Goal: Task Accomplishment & Management: Use online tool/utility

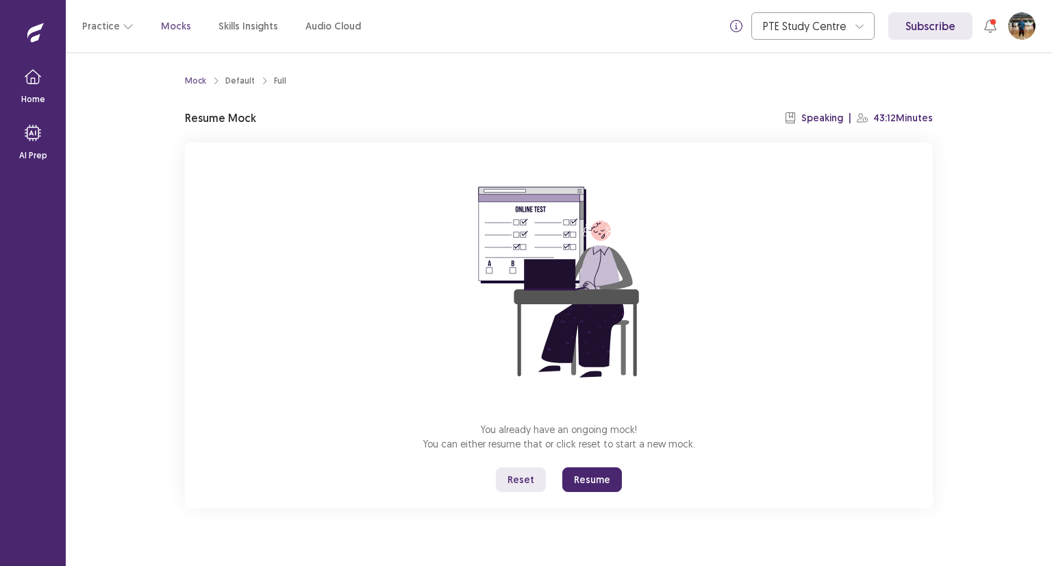
click at [523, 481] on button "Reset" at bounding box center [521, 479] width 50 height 25
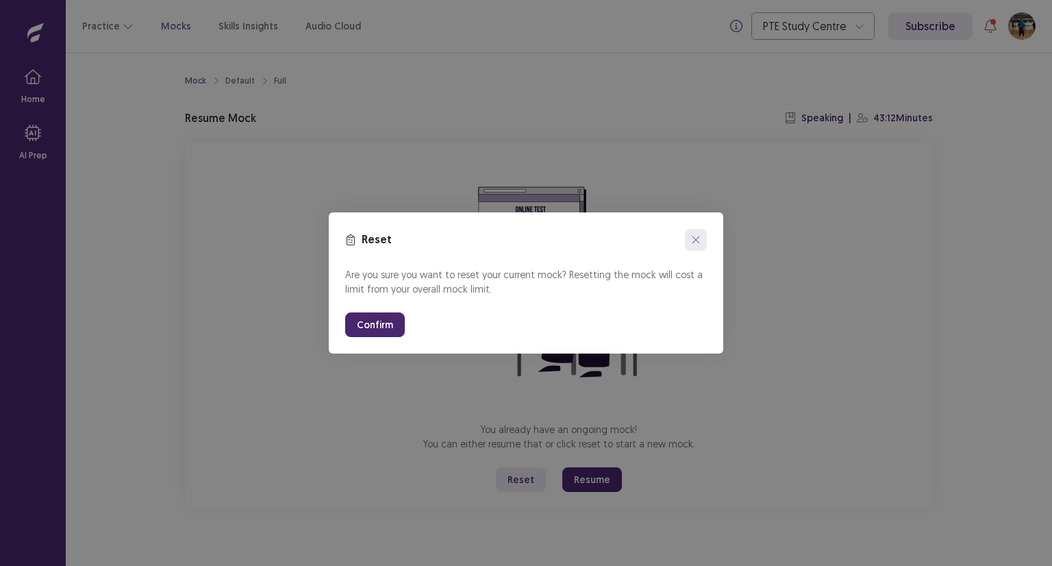
click at [698, 240] on icon "close" at bounding box center [695, 240] width 8 height 8
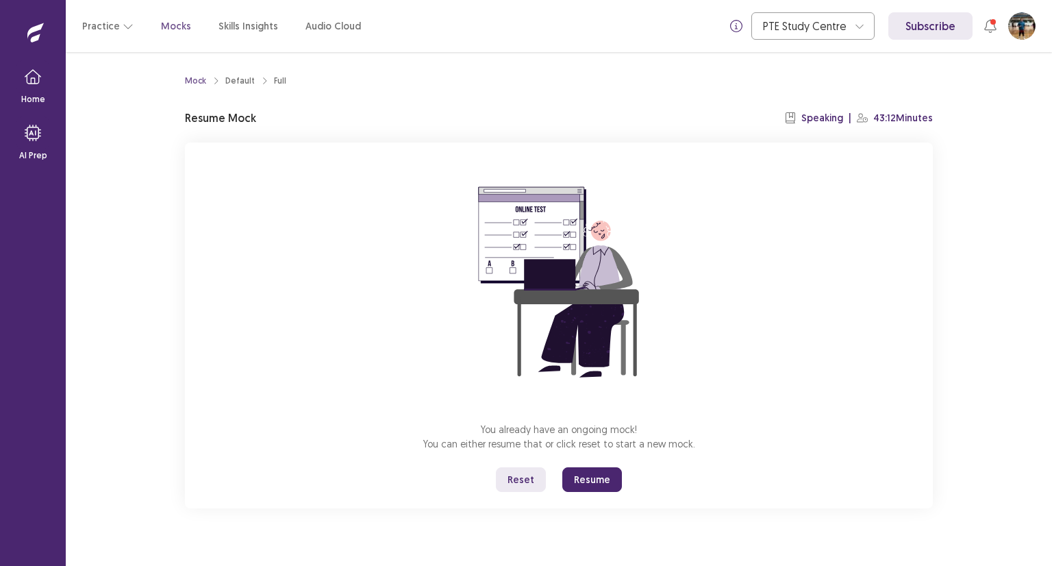
click at [602, 487] on button "Resume" at bounding box center [592, 479] width 60 height 25
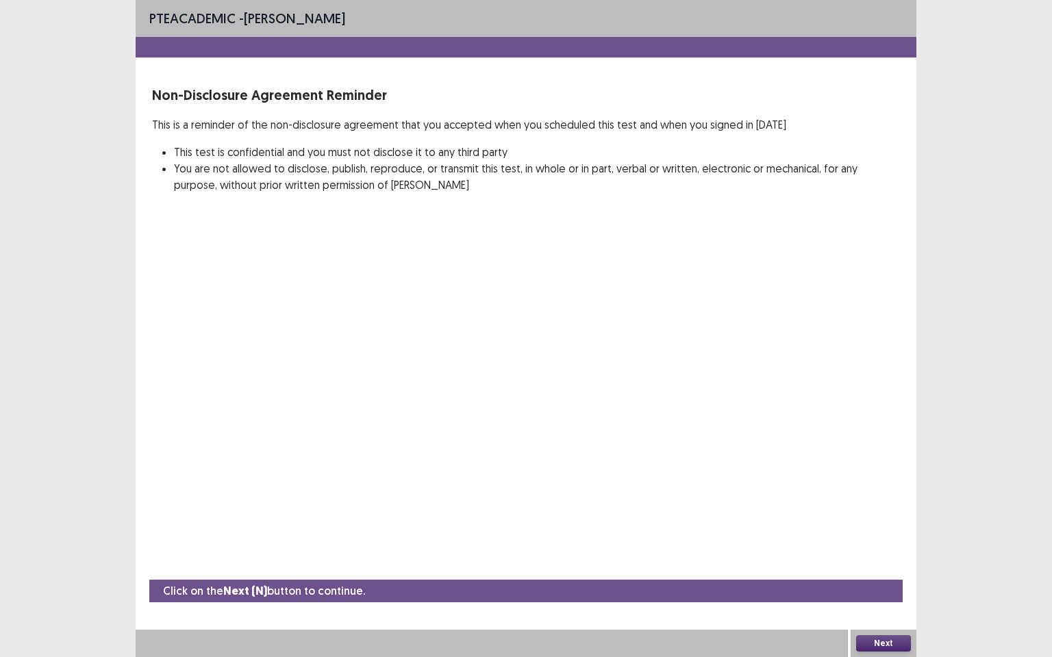
click at [893, 565] on button "Next" at bounding box center [883, 643] width 55 height 16
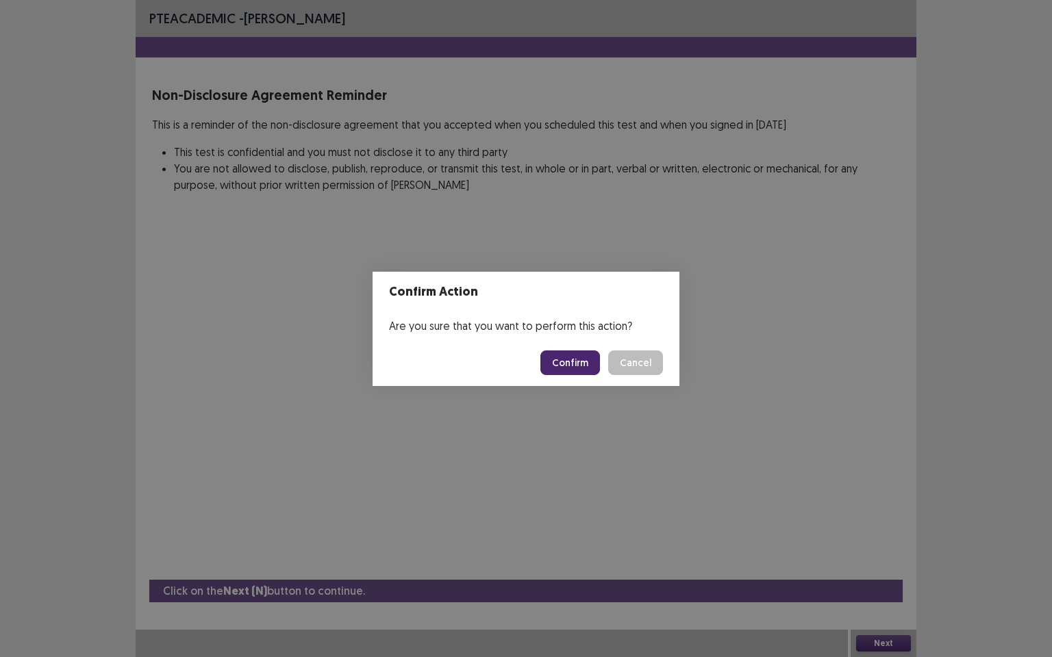
click at [559, 359] on button "Confirm" at bounding box center [570, 363] width 60 height 25
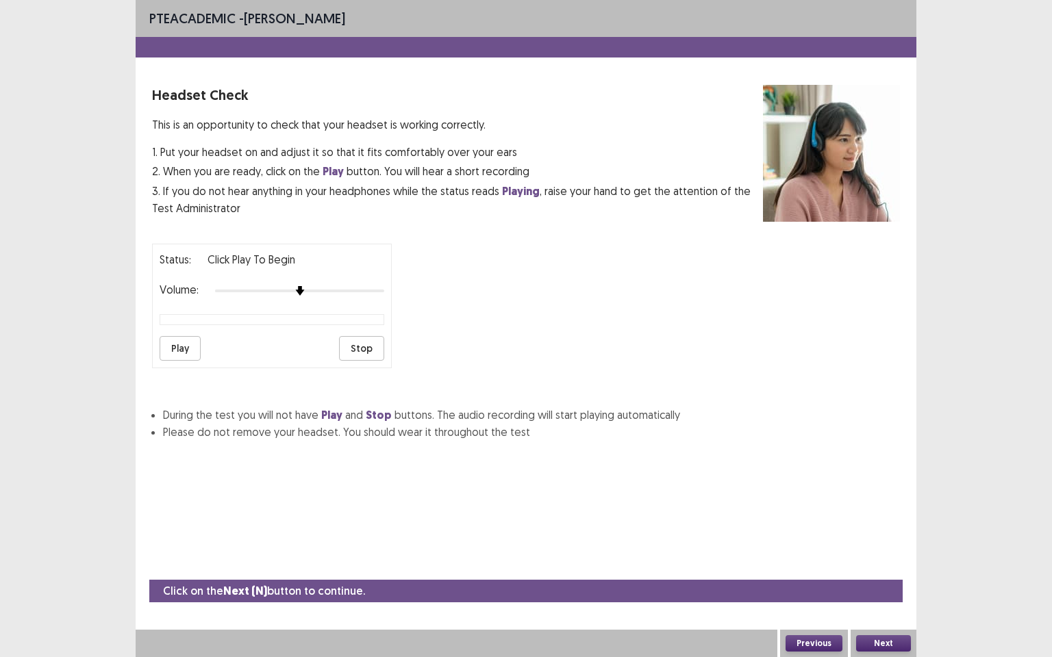
click at [896, 565] on button "Next" at bounding box center [883, 643] width 55 height 16
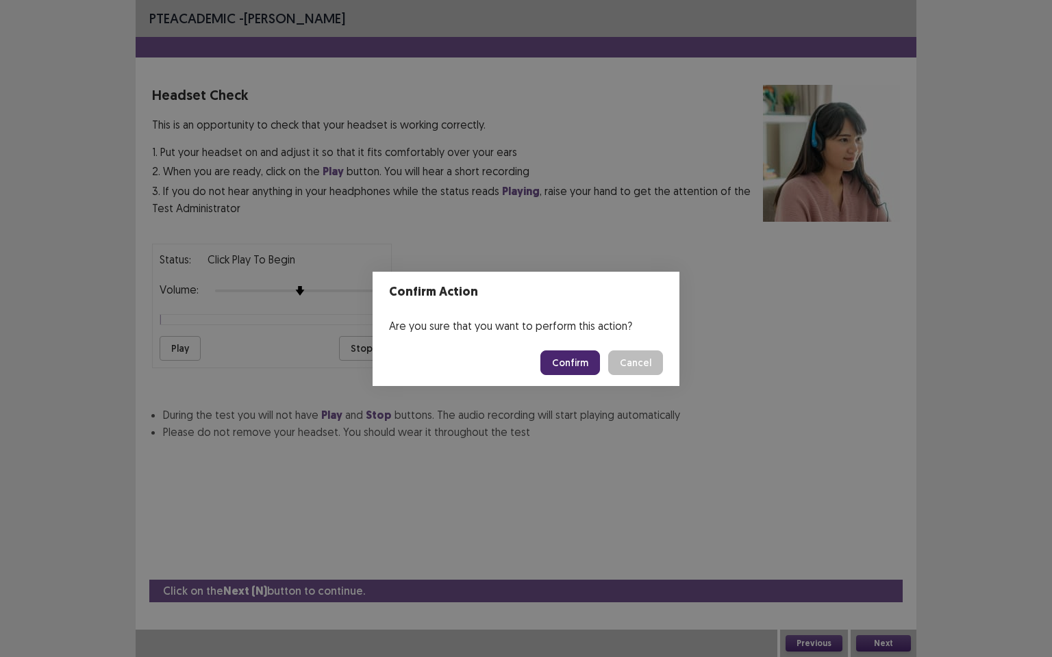
click at [570, 370] on button "Confirm" at bounding box center [570, 363] width 60 height 25
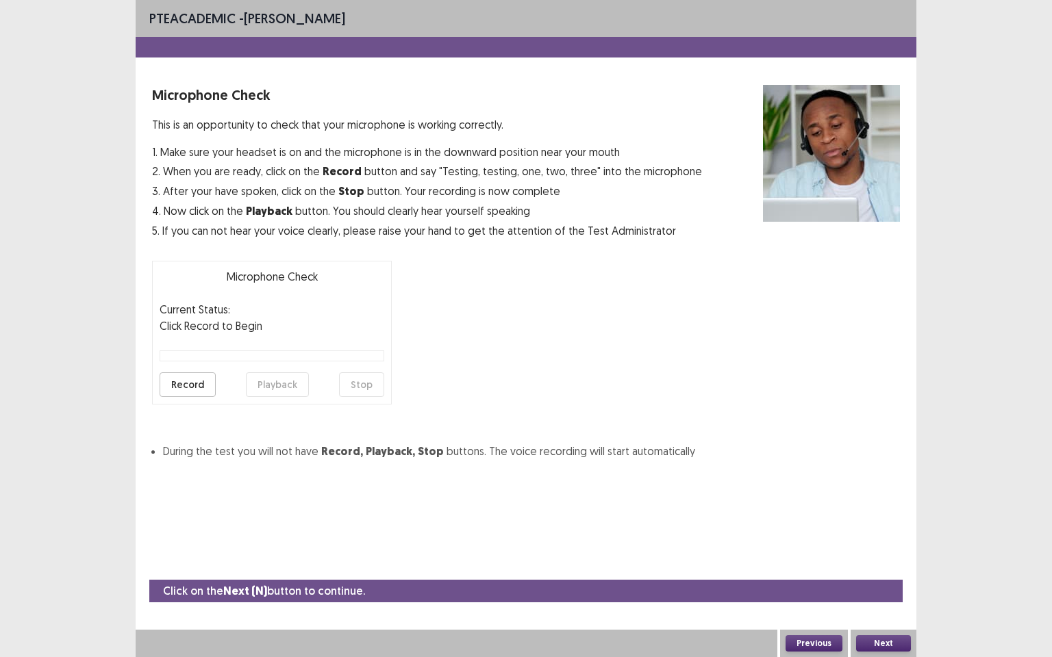
click at [891, 565] on button "Next" at bounding box center [883, 643] width 55 height 16
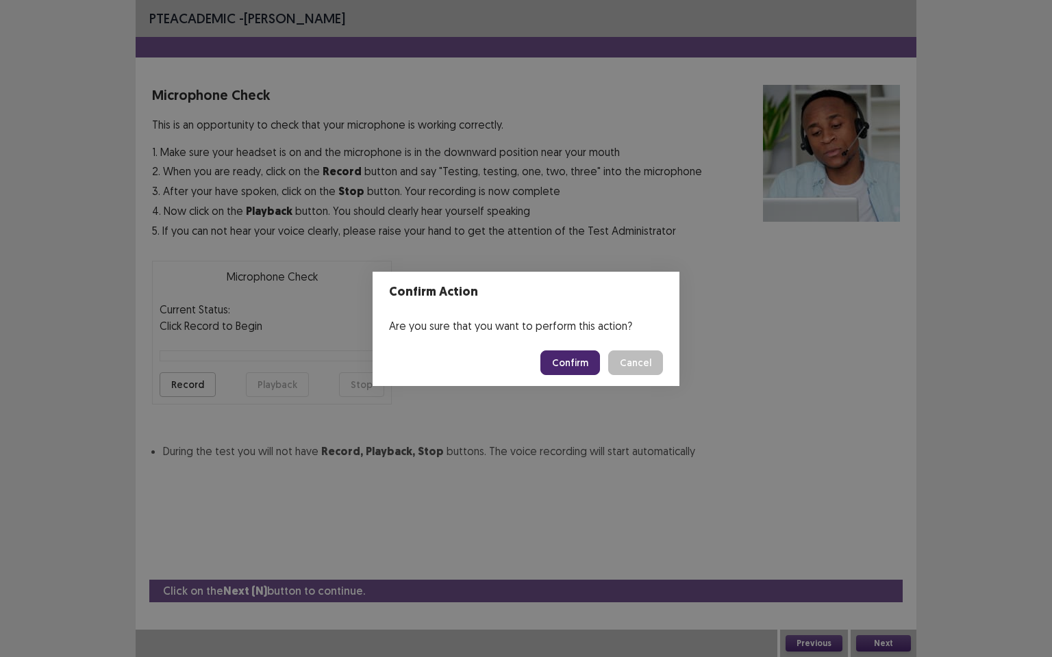
click at [592, 362] on button "Confirm" at bounding box center [570, 363] width 60 height 25
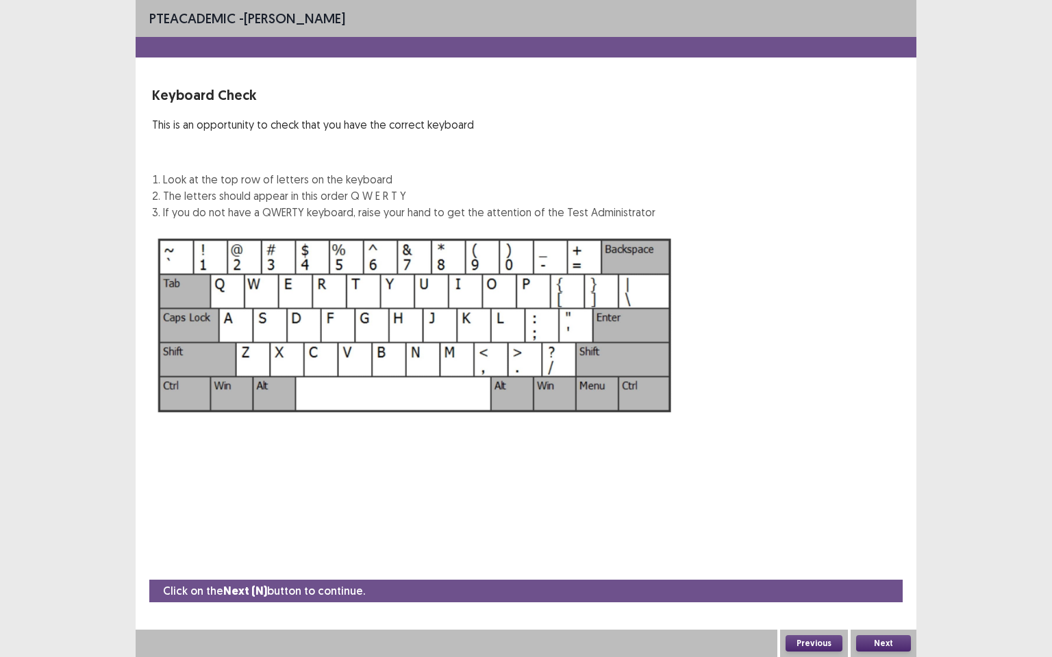
click at [887, 565] on button "Next" at bounding box center [883, 643] width 55 height 16
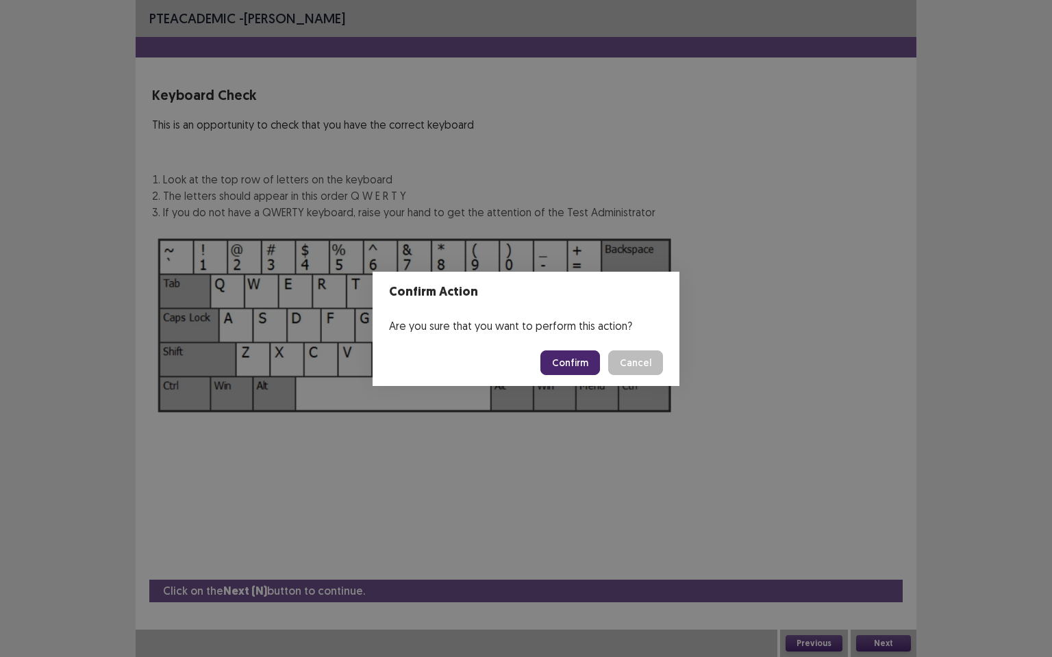
click at [592, 367] on button "Confirm" at bounding box center [570, 363] width 60 height 25
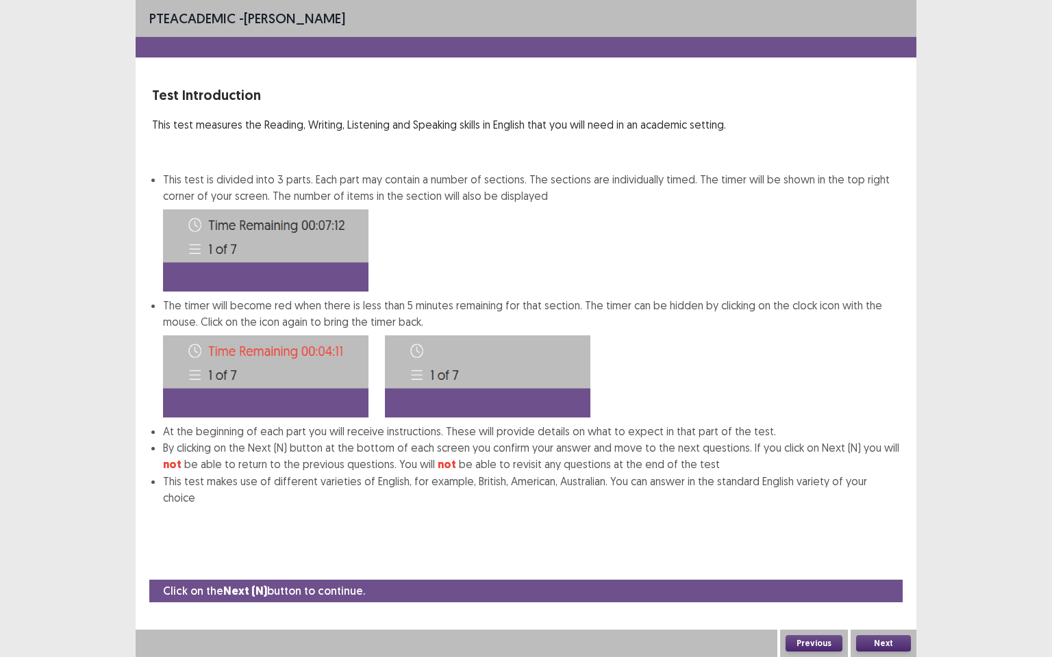
click at [874, 565] on button "Next" at bounding box center [883, 643] width 55 height 16
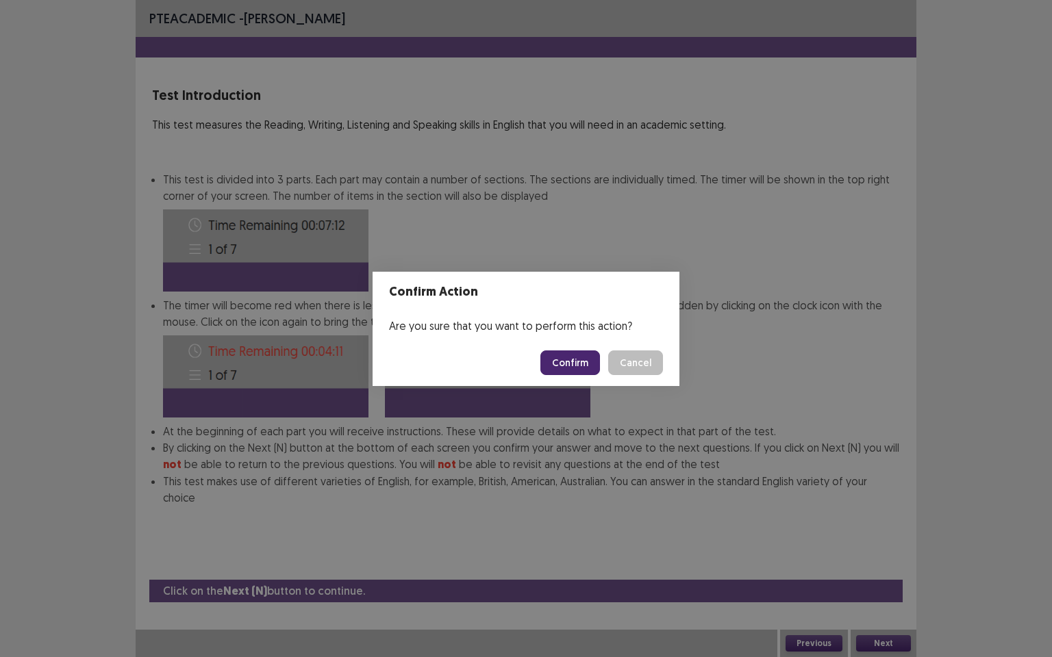
click at [575, 351] on button "Confirm" at bounding box center [570, 363] width 60 height 25
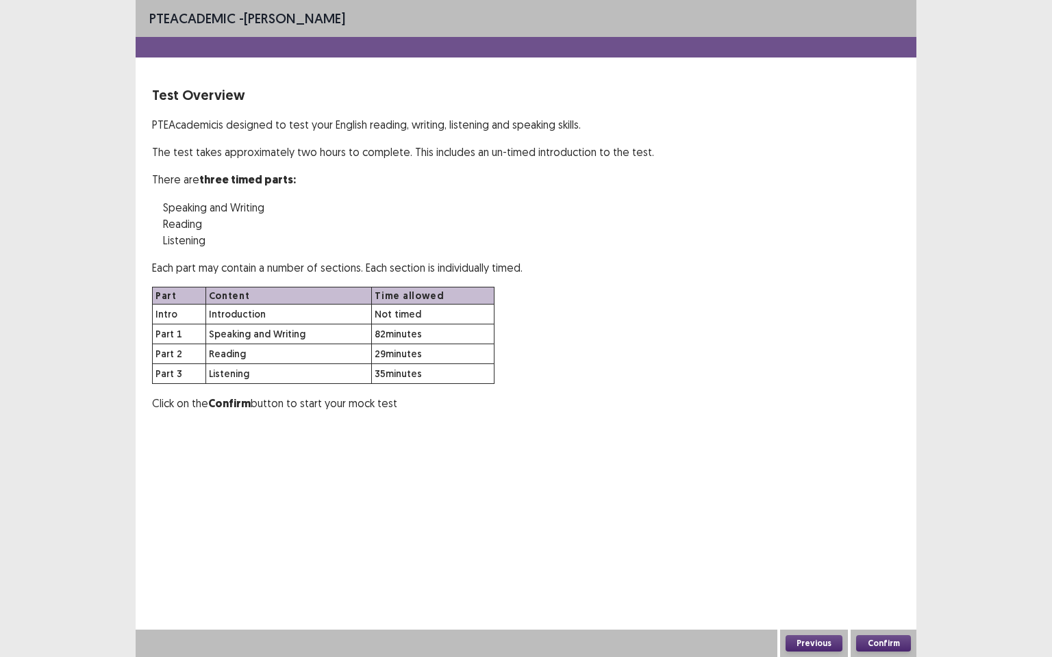
click at [893, 565] on button "Confirm" at bounding box center [883, 643] width 55 height 16
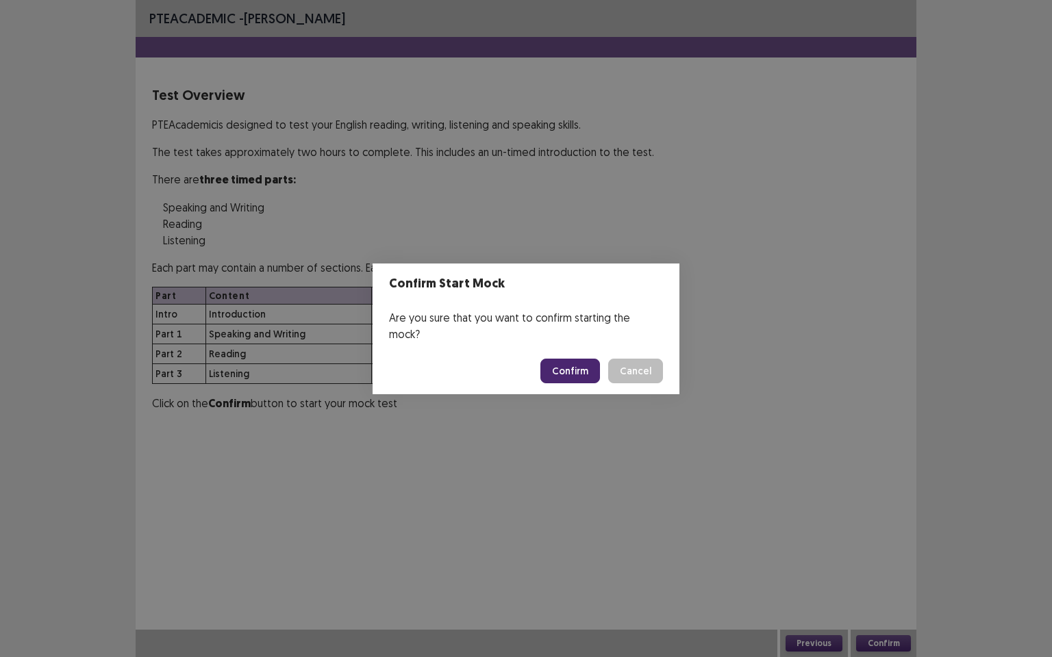
click at [590, 361] on button "Confirm" at bounding box center [570, 371] width 60 height 25
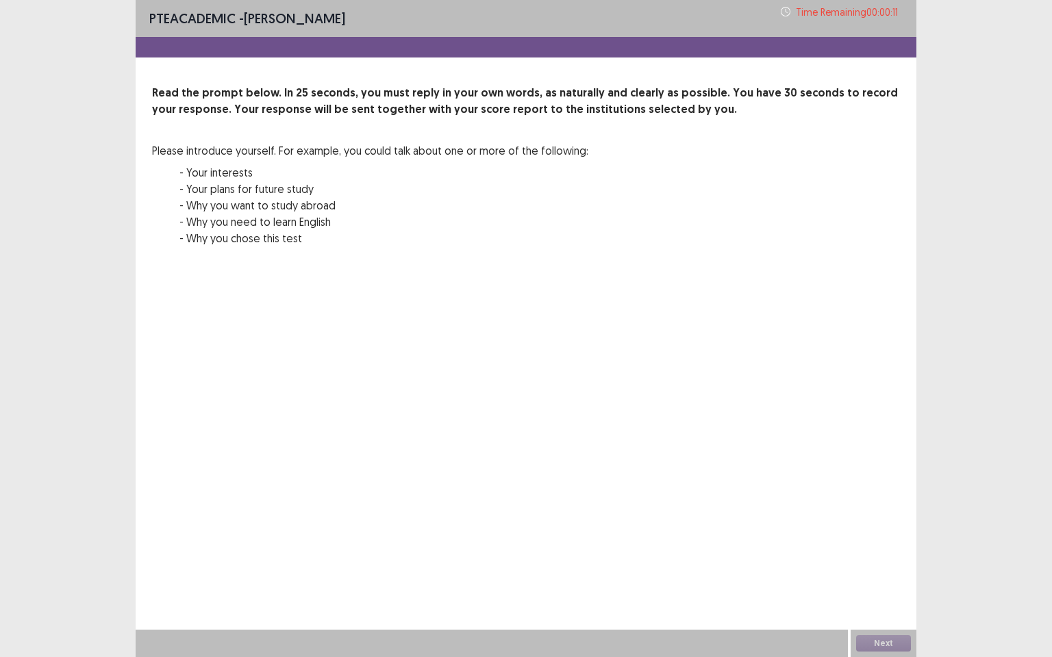
click at [867, 565] on div "Next" at bounding box center [883, 643] width 66 height 27
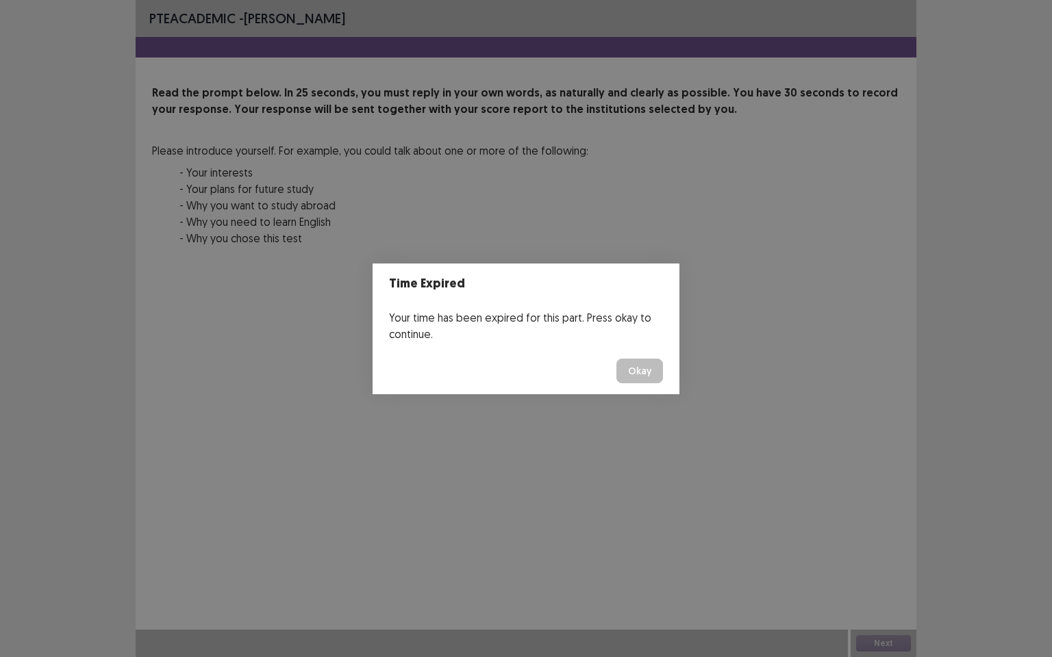
click at [647, 372] on button "Okay" at bounding box center [639, 371] width 47 height 25
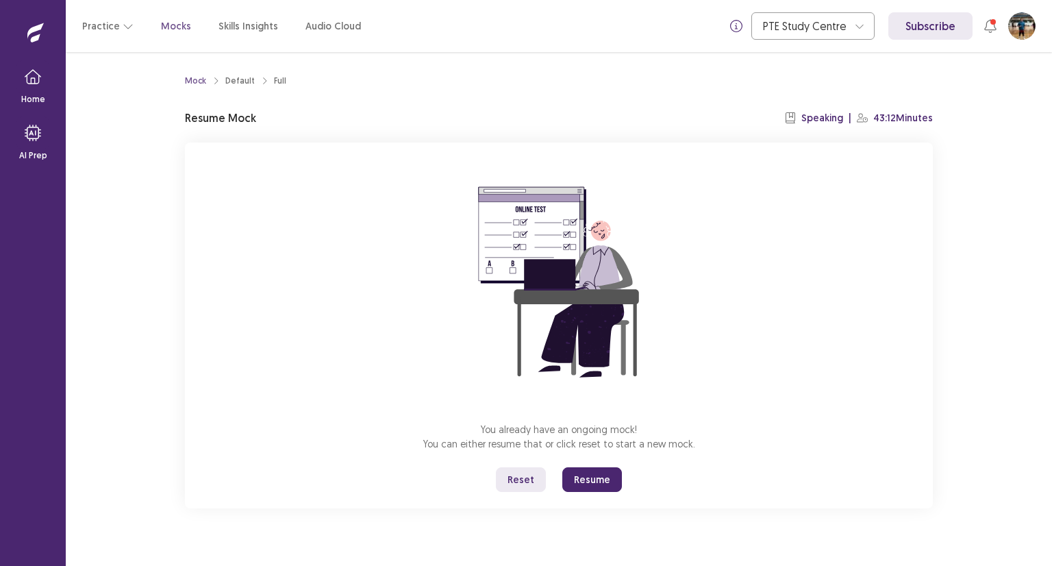
click at [826, 124] on p "Speaking" at bounding box center [822, 118] width 42 height 14
click at [863, 28] on icon at bounding box center [859, 26] width 10 height 10
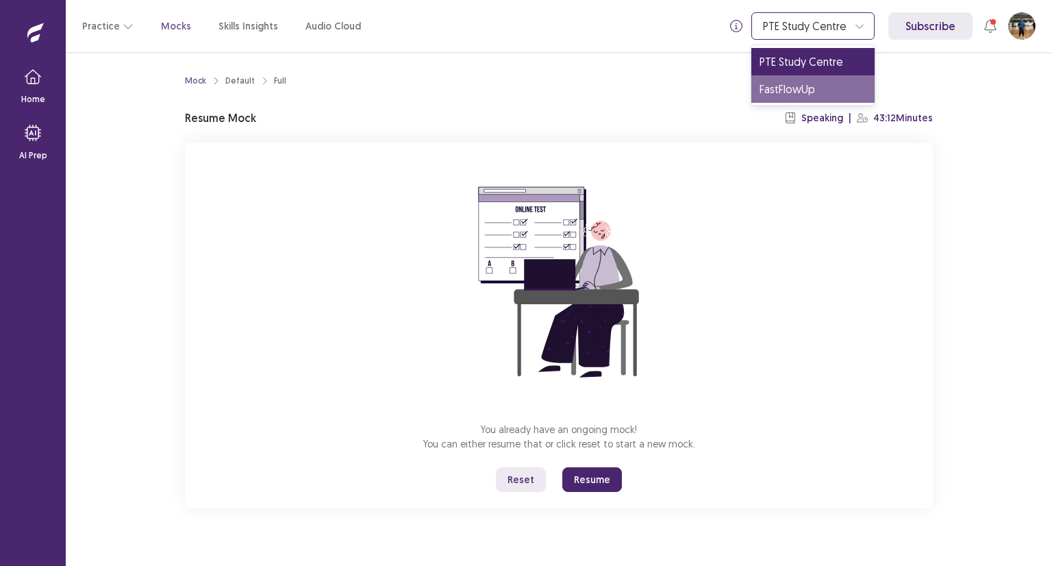
click at [799, 92] on div "FastFlowUp" at bounding box center [812, 88] width 123 height 27
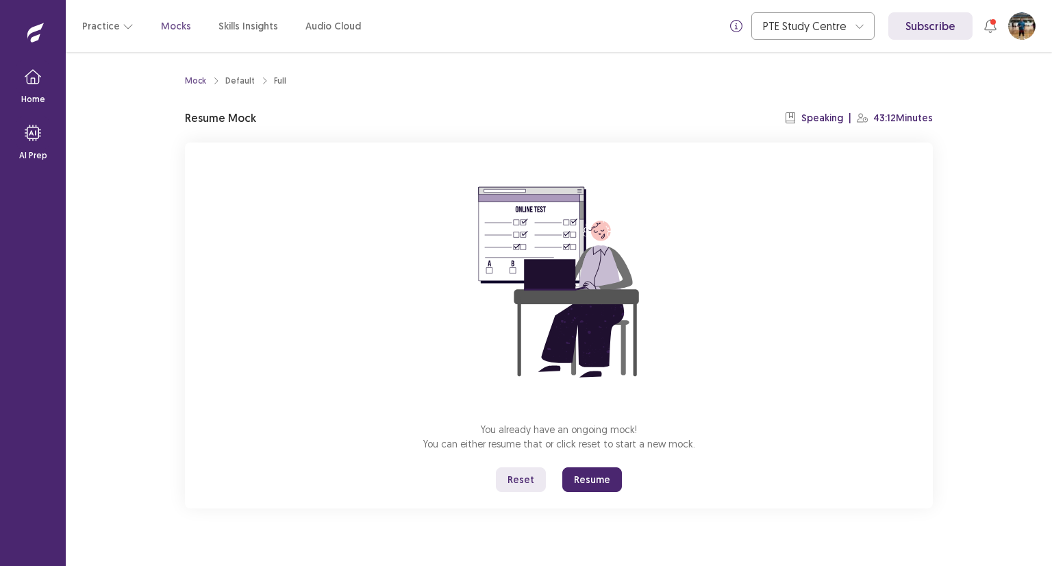
click at [520, 480] on button "Reset" at bounding box center [521, 479] width 50 height 25
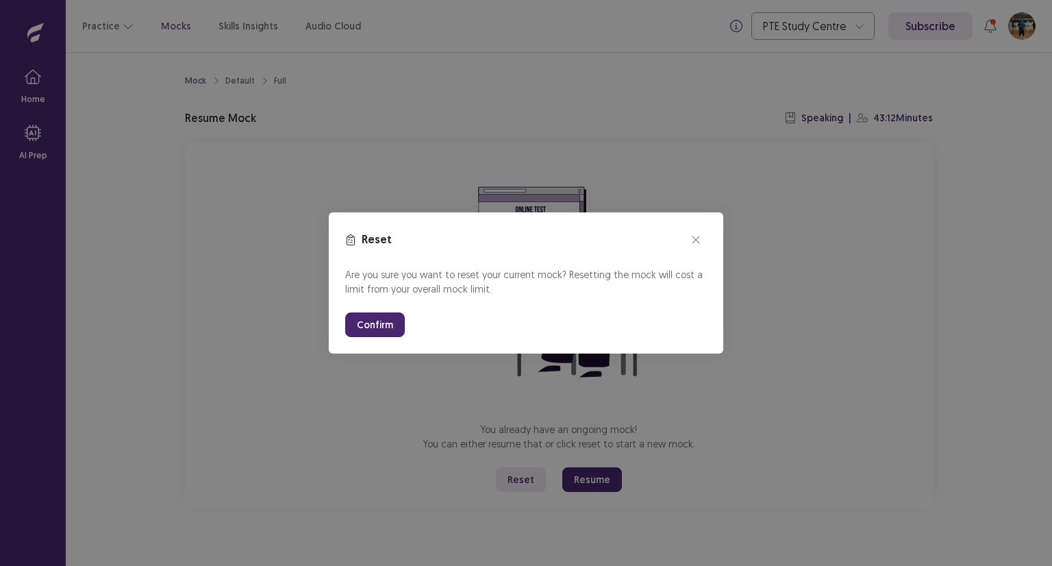
click at [381, 324] on button "Confirm" at bounding box center [375, 324] width 60 height 25
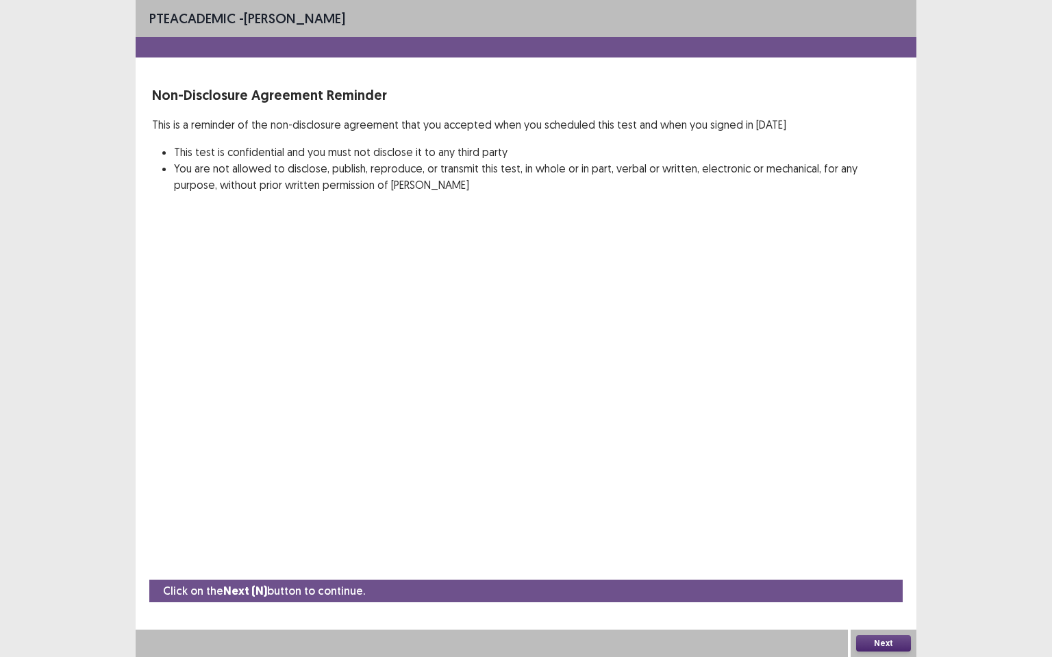
click at [875, 565] on button "Next" at bounding box center [883, 643] width 55 height 16
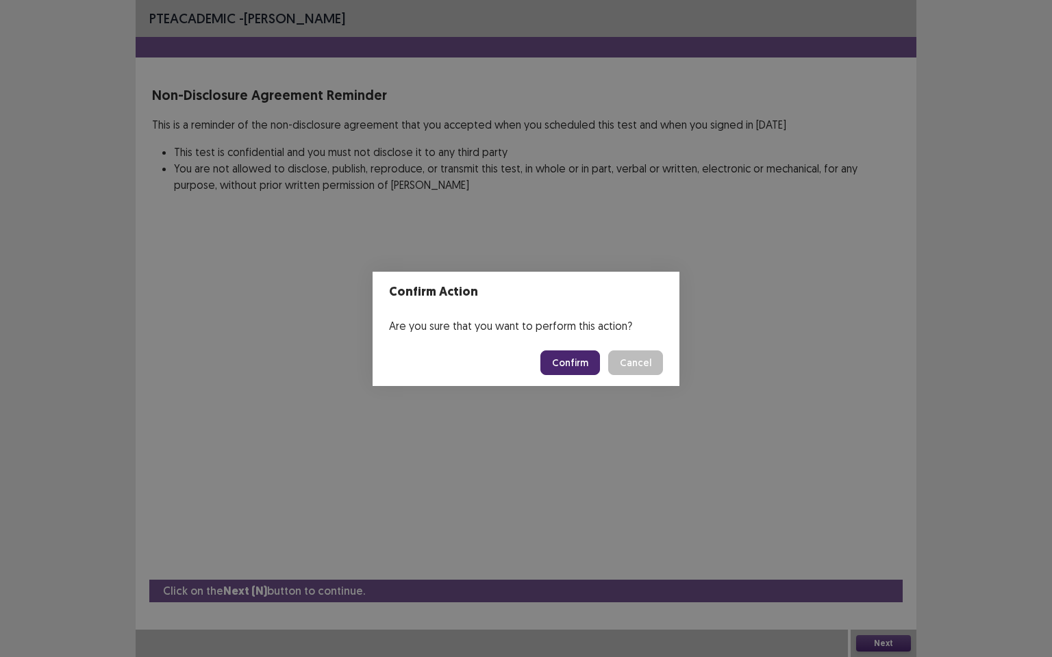
click at [586, 361] on button "Confirm" at bounding box center [570, 363] width 60 height 25
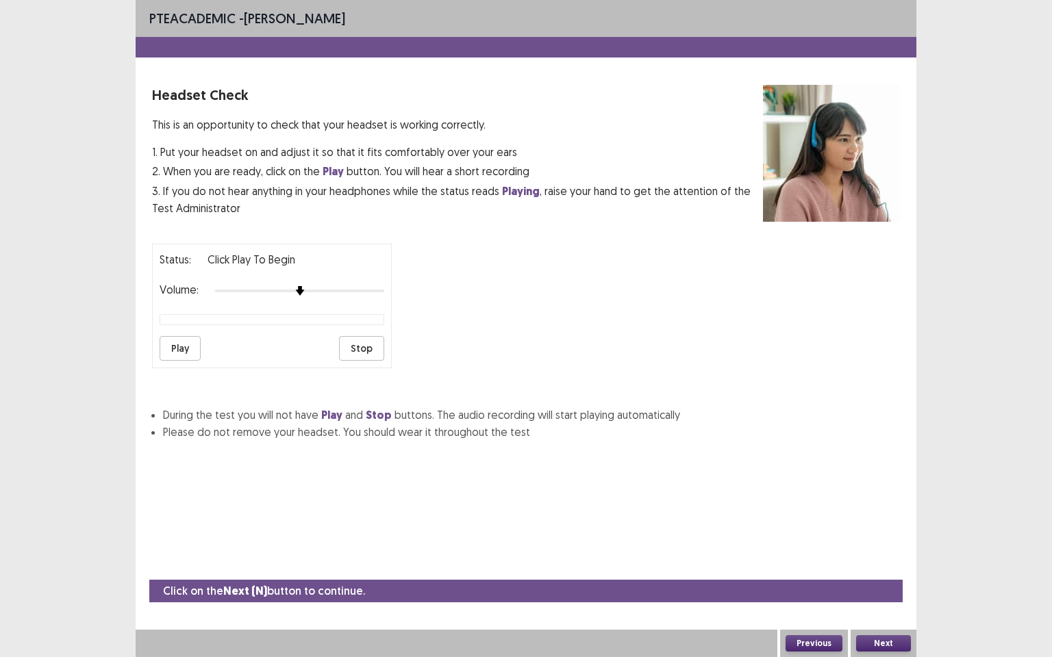
click at [180, 344] on button "Play" at bounding box center [180, 348] width 41 height 25
click at [887, 565] on button "Next" at bounding box center [883, 643] width 55 height 16
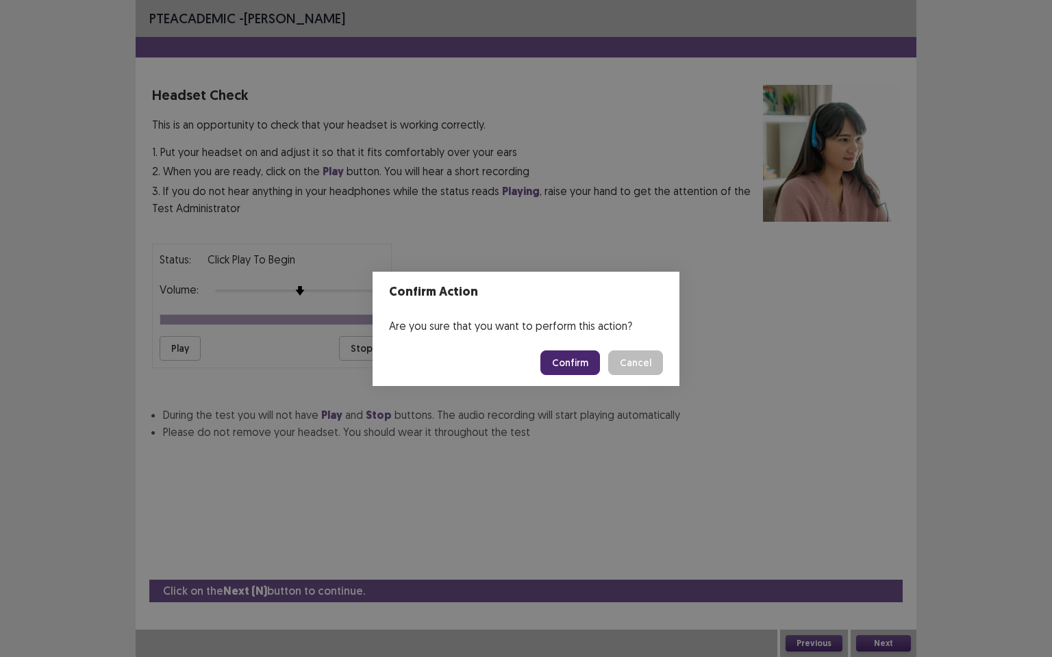
click at [561, 364] on button "Confirm" at bounding box center [570, 363] width 60 height 25
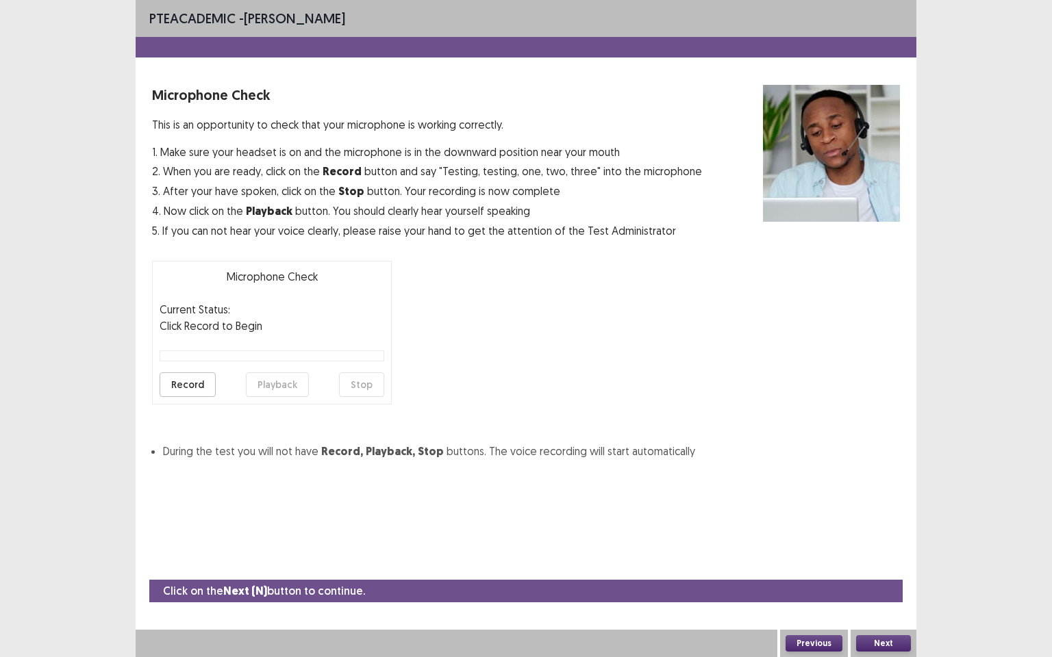
click at [186, 381] on button "Record" at bounding box center [188, 384] width 56 height 25
click at [367, 383] on button "Stop" at bounding box center [361, 384] width 45 height 25
click at [903, 565] on button "Next" at bounding box center [883, 643] width 55 height 16
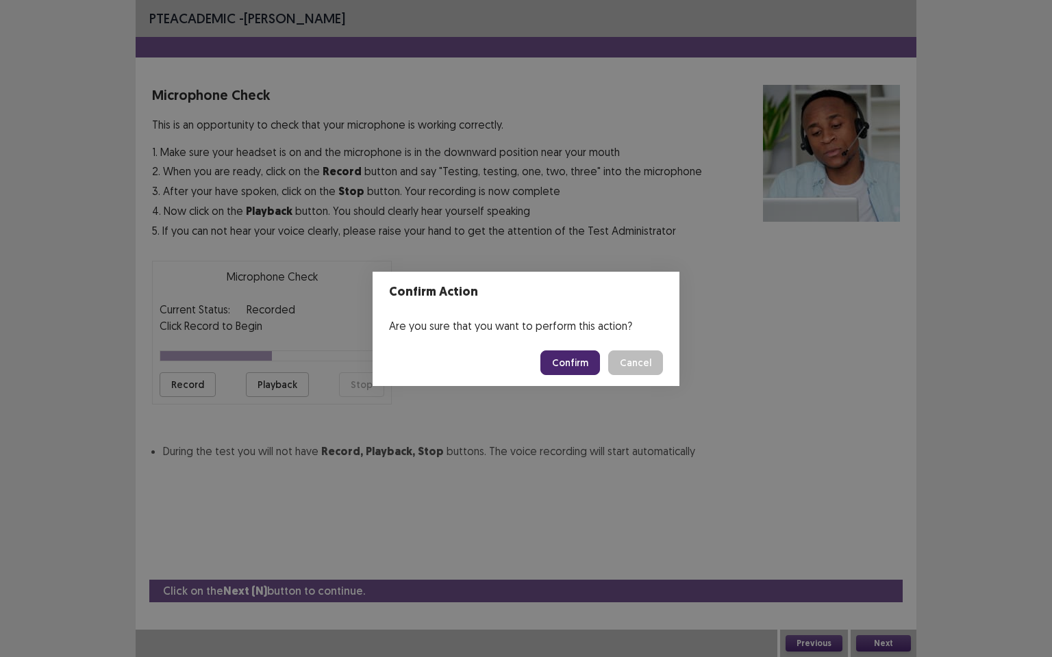
click at [576, 360] on button "Confirm" at bounding box center [570, 363] width 60 height 25
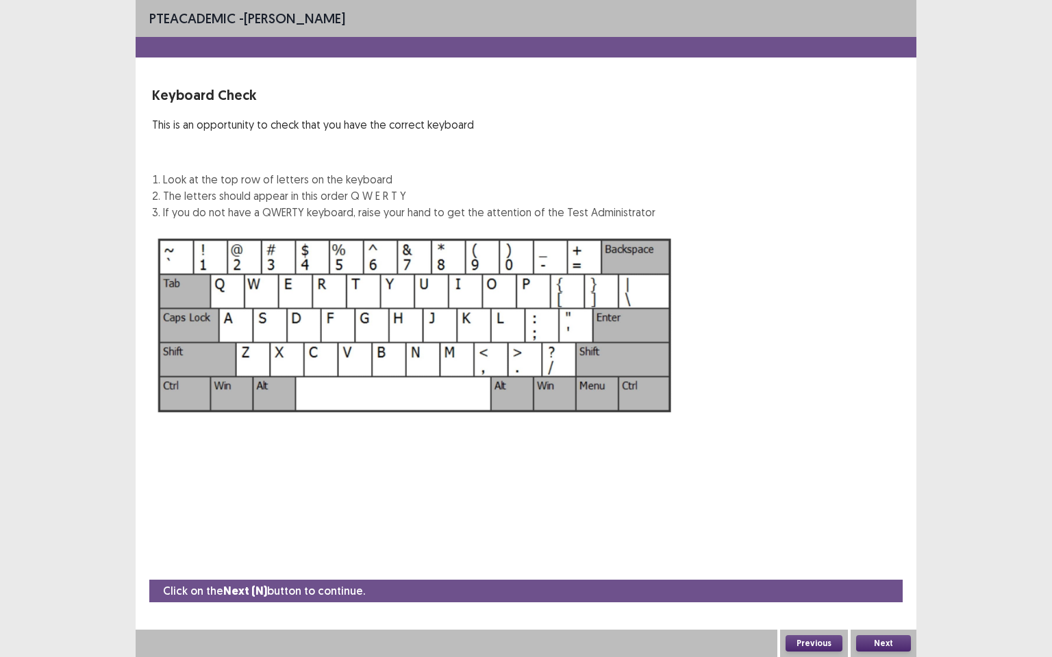
click at [894, 565] on button "Next" at bounding box center [883, 643] width 55 height 16
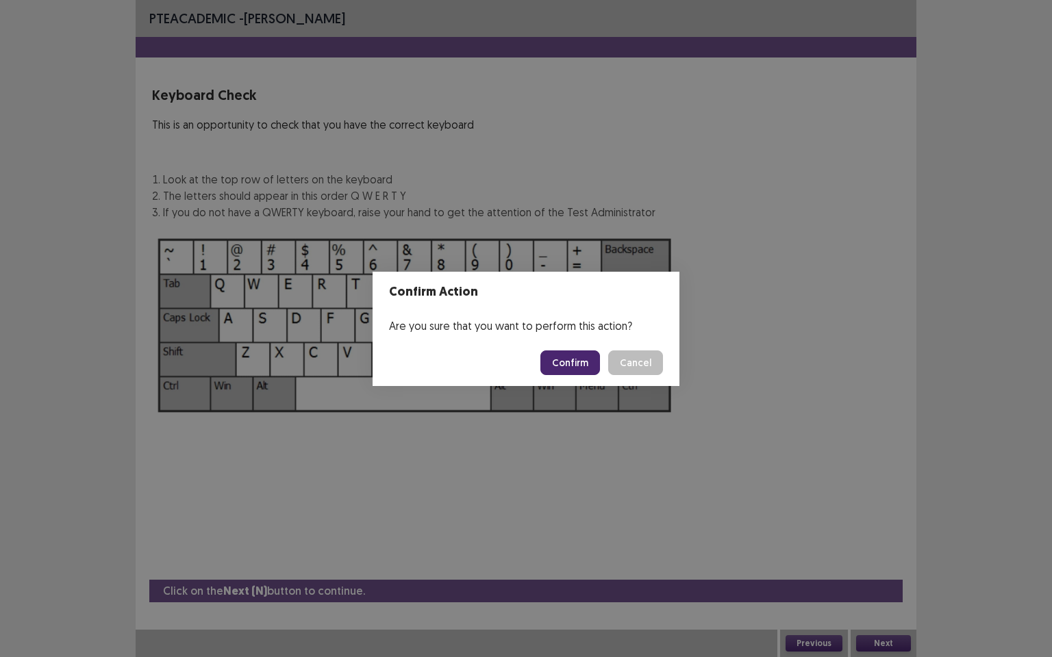
click at [575, 370] on button "Confirm" at bounding box center [570, 363] width 60 height 25
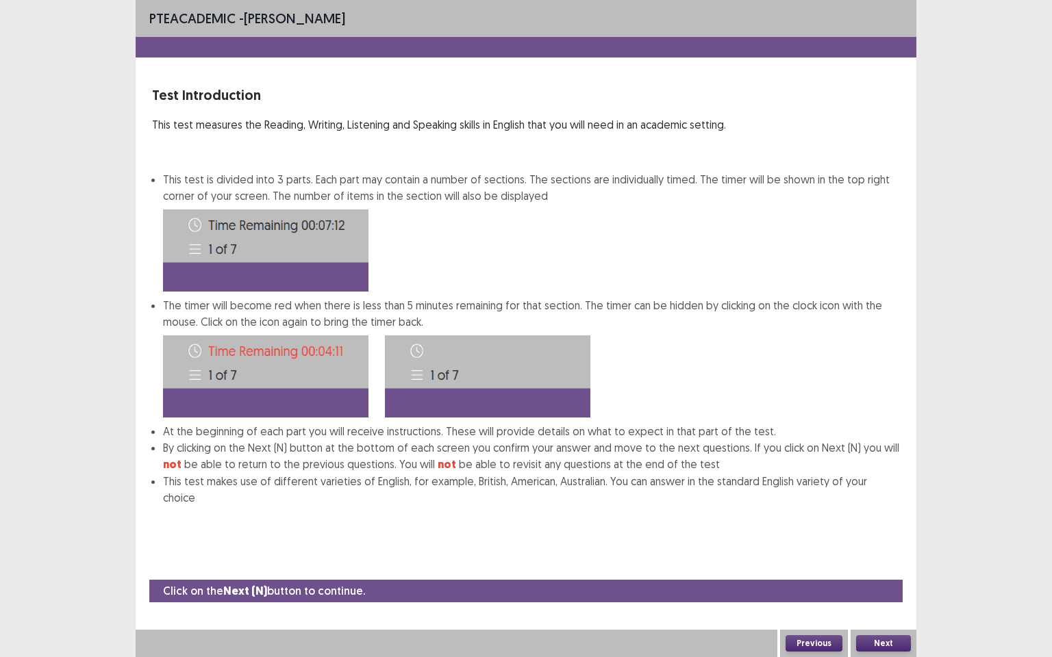
click at [883, 565] on button "Next" at bounding box center [883, 643] width 55 height 16
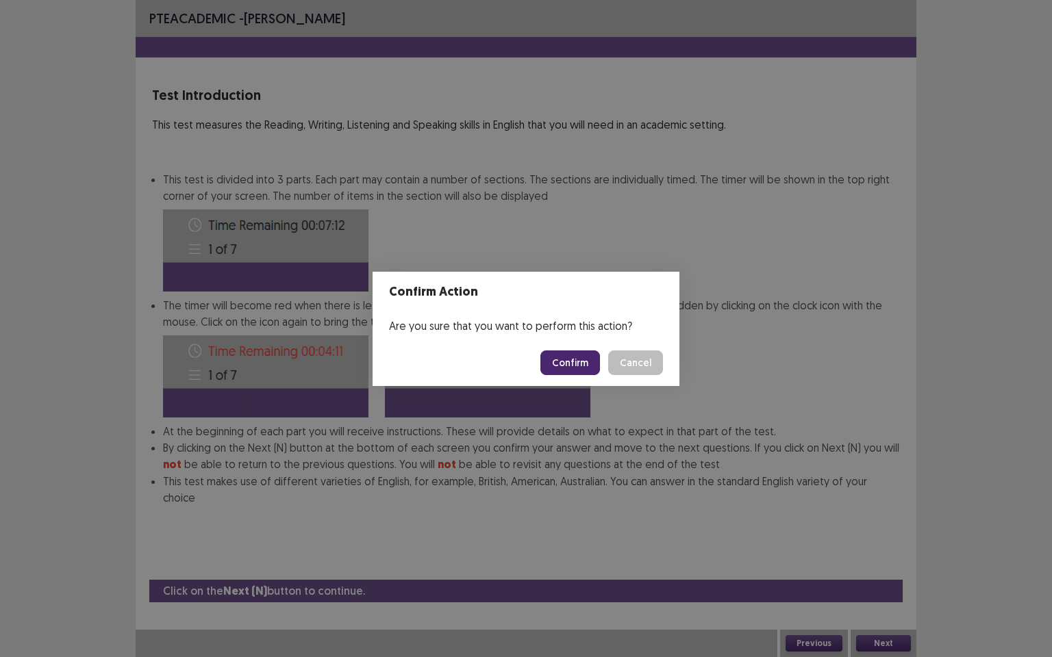
click at [574, 361] on button "Confirm" at bounding box center [570, 363] width 60 height 25
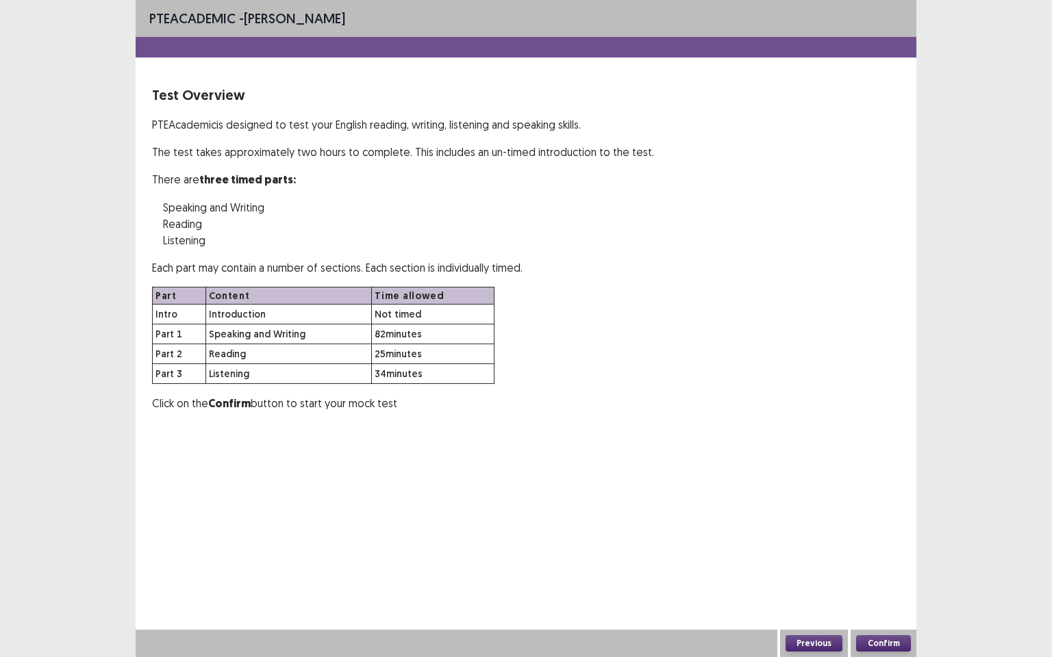
click at [866, 565] on button "Confirm" at bounding box center [883, 643] width 55 height 16
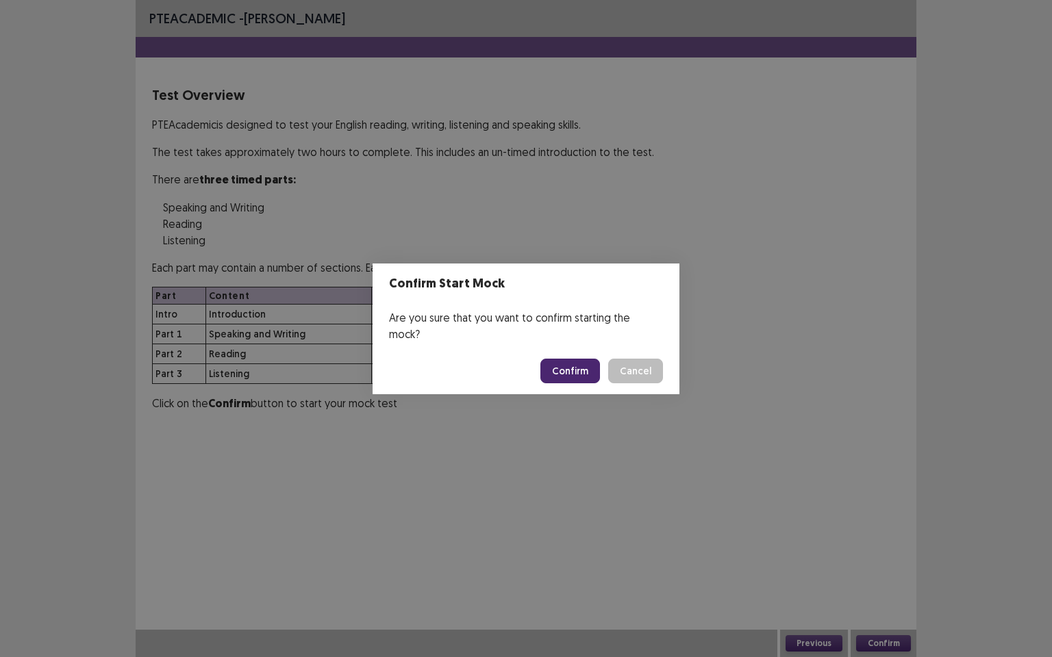
click at [564, 359] on button "Confirm" at bounding box center [570, 371] width 60 height 25
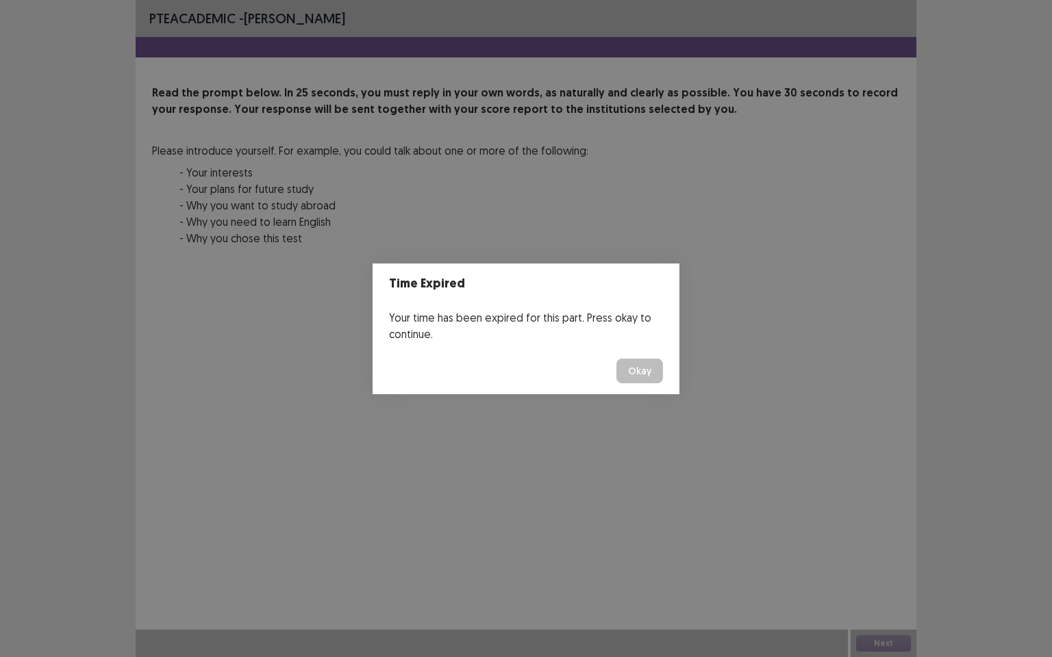
click at [649, 375] on button "Okay" at bounding box center [639, 371] width 47 height 25
